Goal: Answer question/provide support: Share knowledge or assist other users

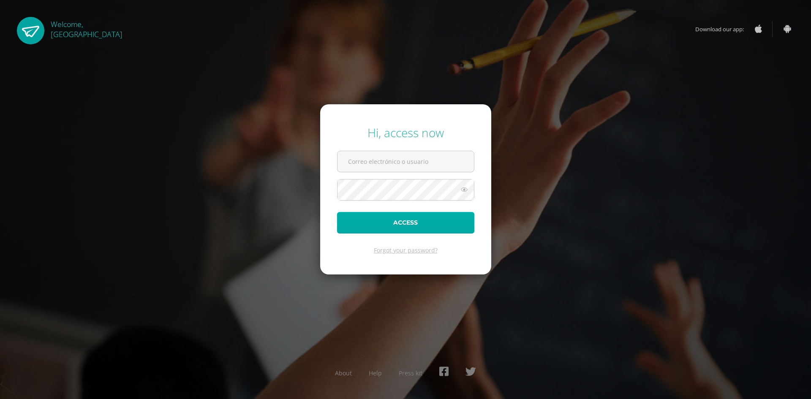
type input "[EMAIL_ADDRESS][DOMAIN_NAME]"
click at [389, 218] on button "Access" at bounding box center [405, 223] width 137 height 22
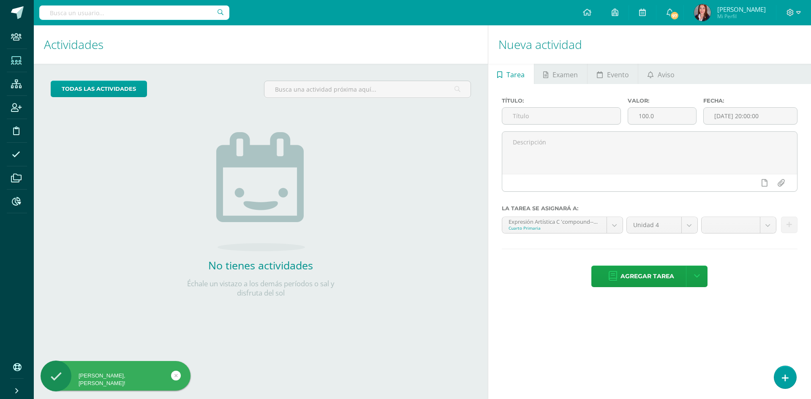
click at [15, 60] on icon at bounding box center [16, 61] width 11 height 8
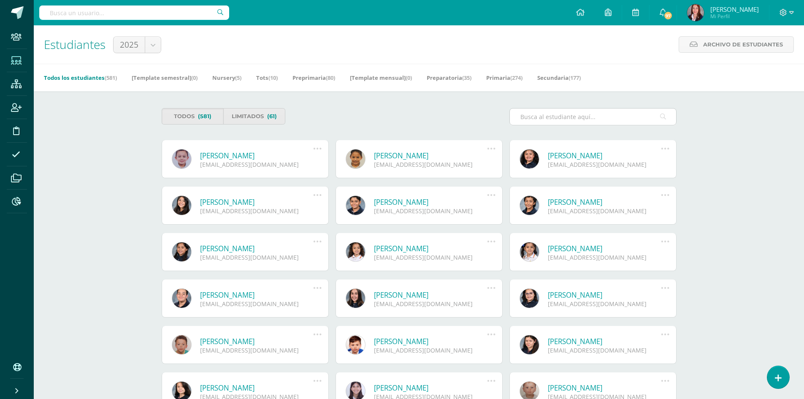
click at [552, 119] on input "text" at bounding box center [593, 117] width 166 height 16
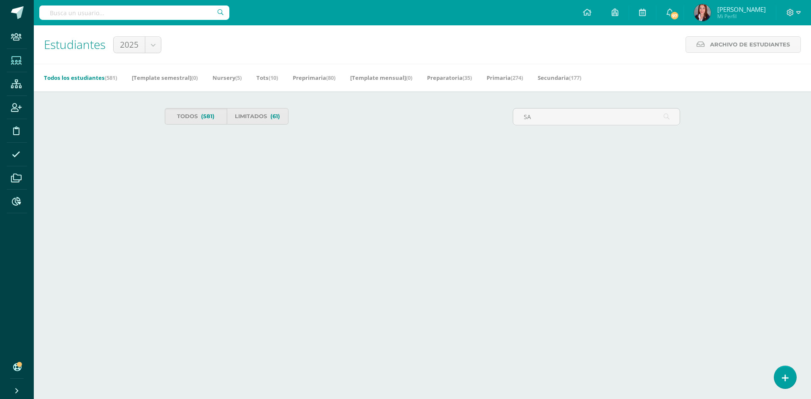
type input "S"
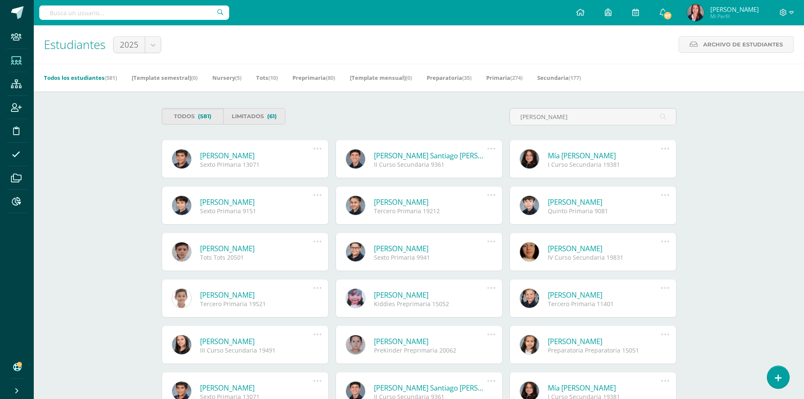
type input "[PERSON_NAME]"
click at [484, 31] on div "Estudiantes 2025 2027 2028 2025 2026 Archivo de Estudiantes Archivo de Estudian…" at bounding box center [419, 44] width 771 height 38
click at [793, 8] on span at bounding box center [787, 12] width 14 height 9
click at [744, 68] on span "Cerrar sesión" at bounding box center [733, 70] width 38 height 8
